Goal: Information Seeking & Learning: Learn about a topic

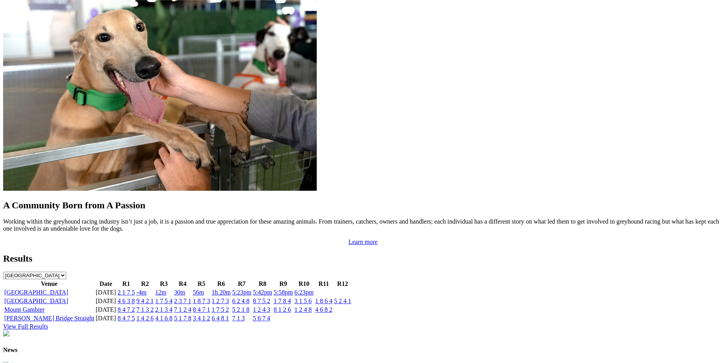
scroll to position [682, 0]
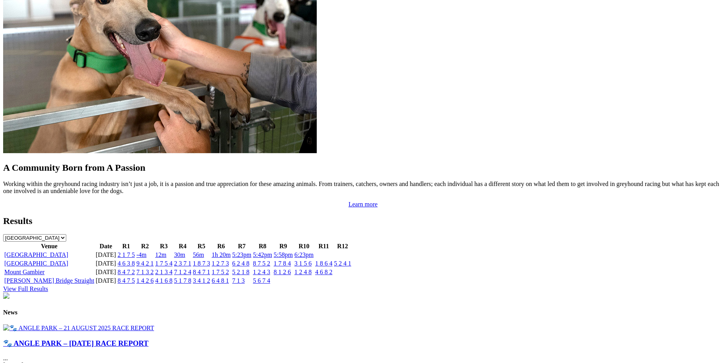
click at [135, 260] on link "4 6 3 8" at bounding box center [126, 263] width 17 height 7
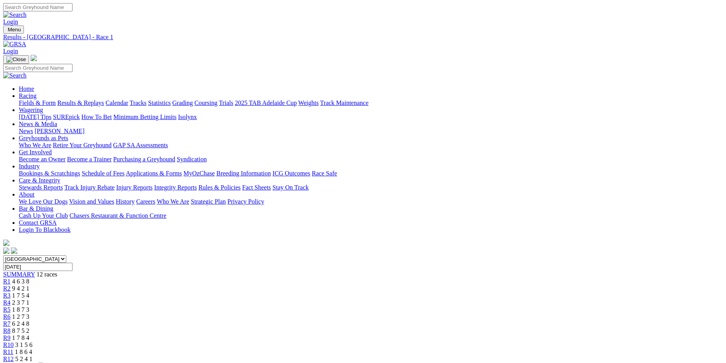
click at [11, 285] on span "R2" at bounding box center [6, 288] width 7 height 7
click at [11, 292] on span "R3" at bounding box center [6, 295] width 7 height 7
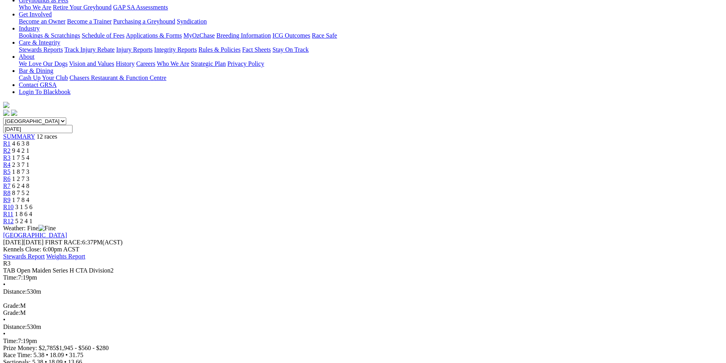
scroll to position [132, 0]
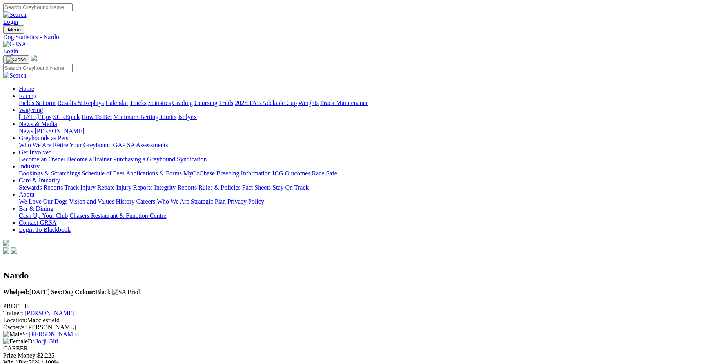
click at [58, 338] on link "Jorji Girl" at bounding box center [47, 341] width 23 height 7
